Goal: Information Seeking & Learning: Learn about a topic

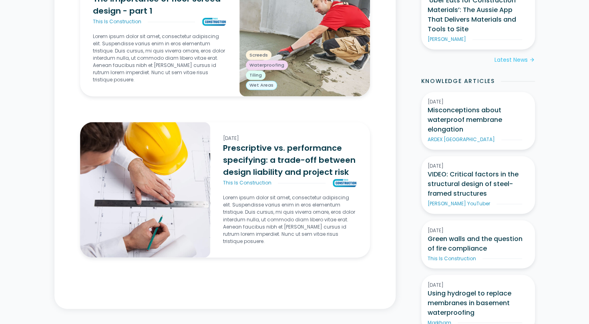
scroll to position [680, 0]
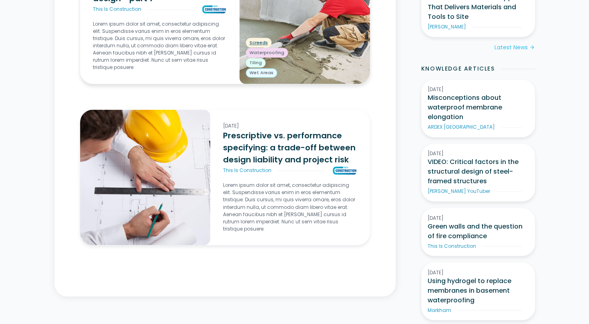
click at [260, 38] on div "Screeds" at bounding box center [259, 43] width 26 height 10
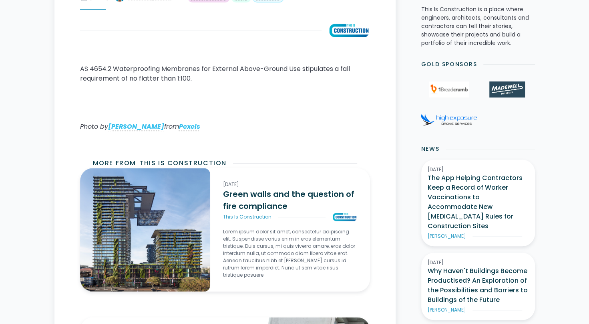
scroll to position [240, 0]
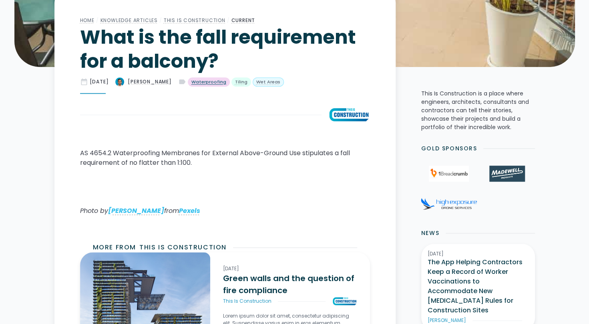
click at [226, 81] on div "Waterproofing" at bounding box center [208, 82] width 35 height 7
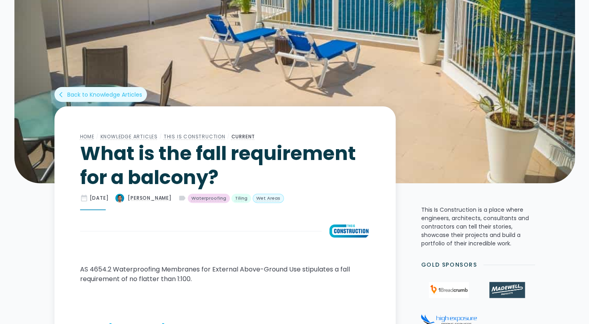
scroll to position [119, 0]
